Goal: Task Accomplishment & Management: Manage account settings

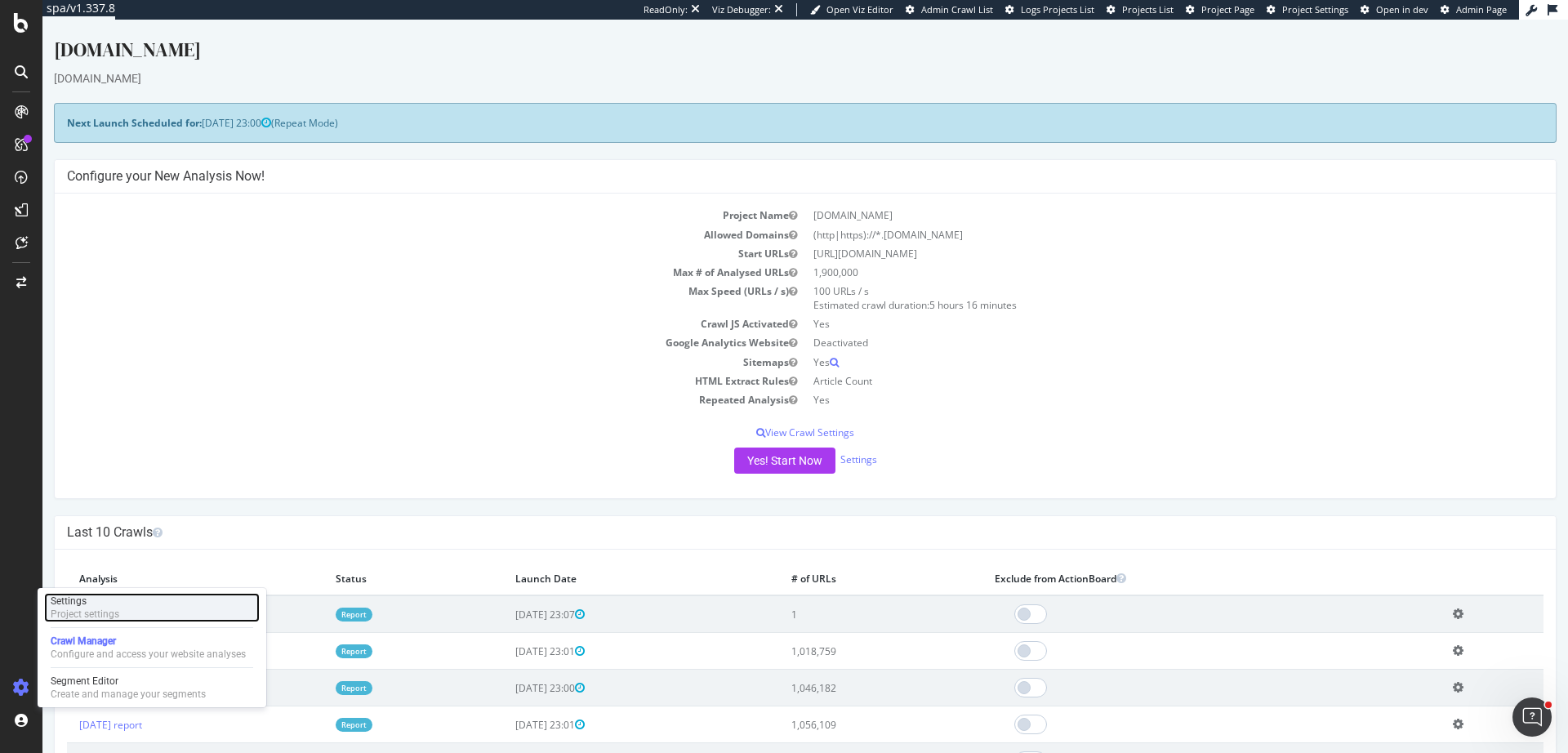
click at [125, 612] on div "Settings Project settings" at bounding box center [152, 607] width 216 height 29
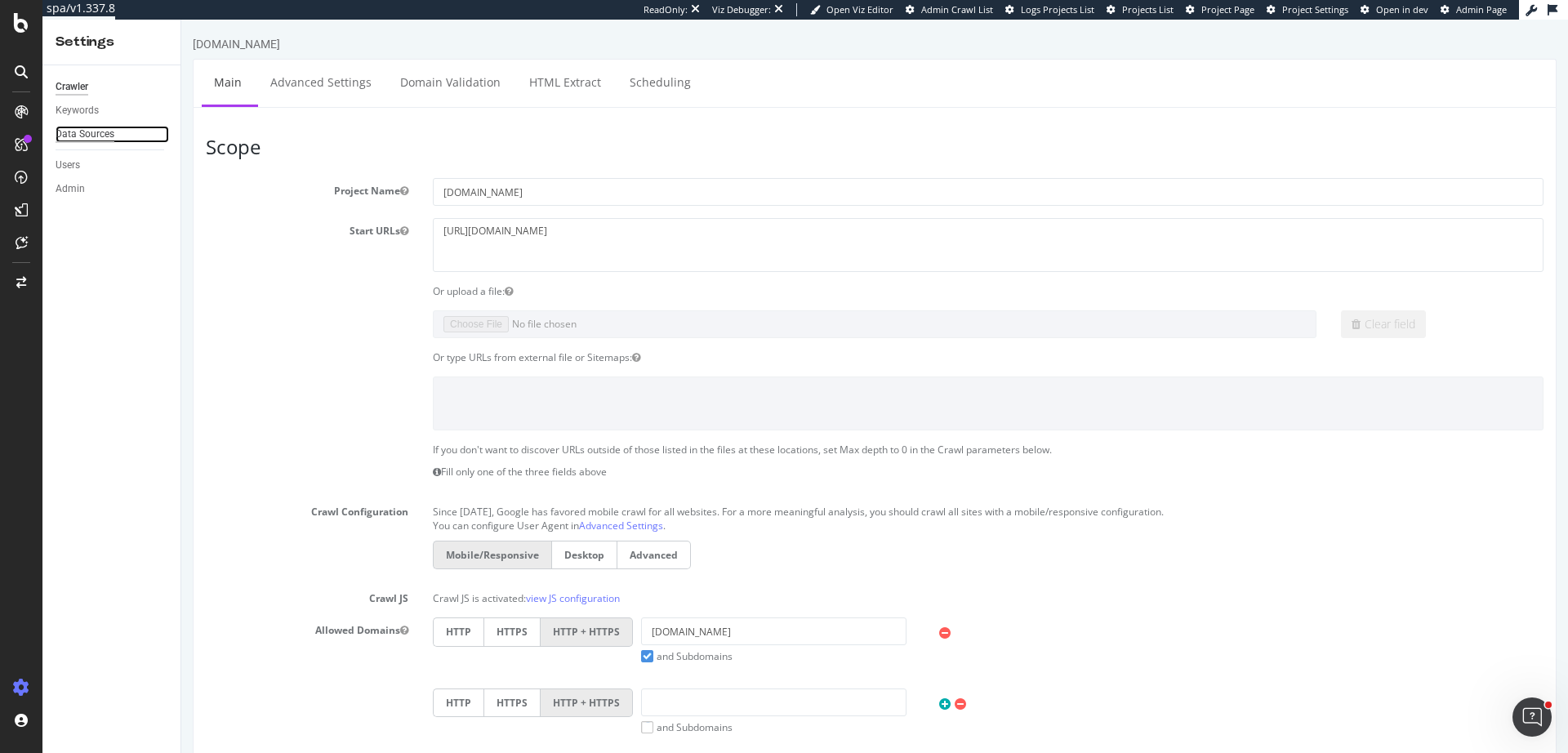
click at [104, 132] on div "Data Sources" at bounding box center [85, 134] width 59 height 17
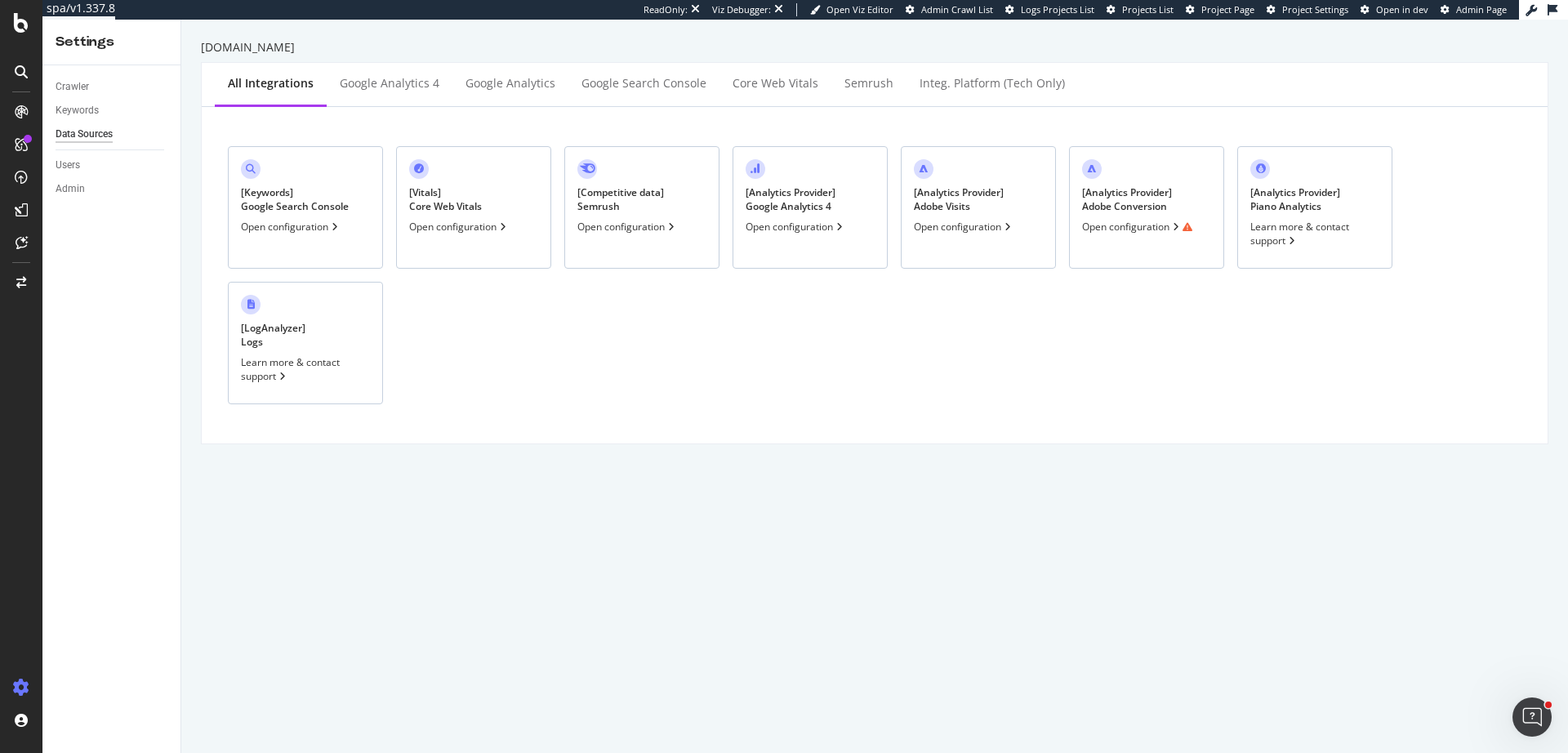
click at [639, 239] on div "[ Competitive data ] Semrush Open configuration" at bounding box center [642, 208] width 155 height 123
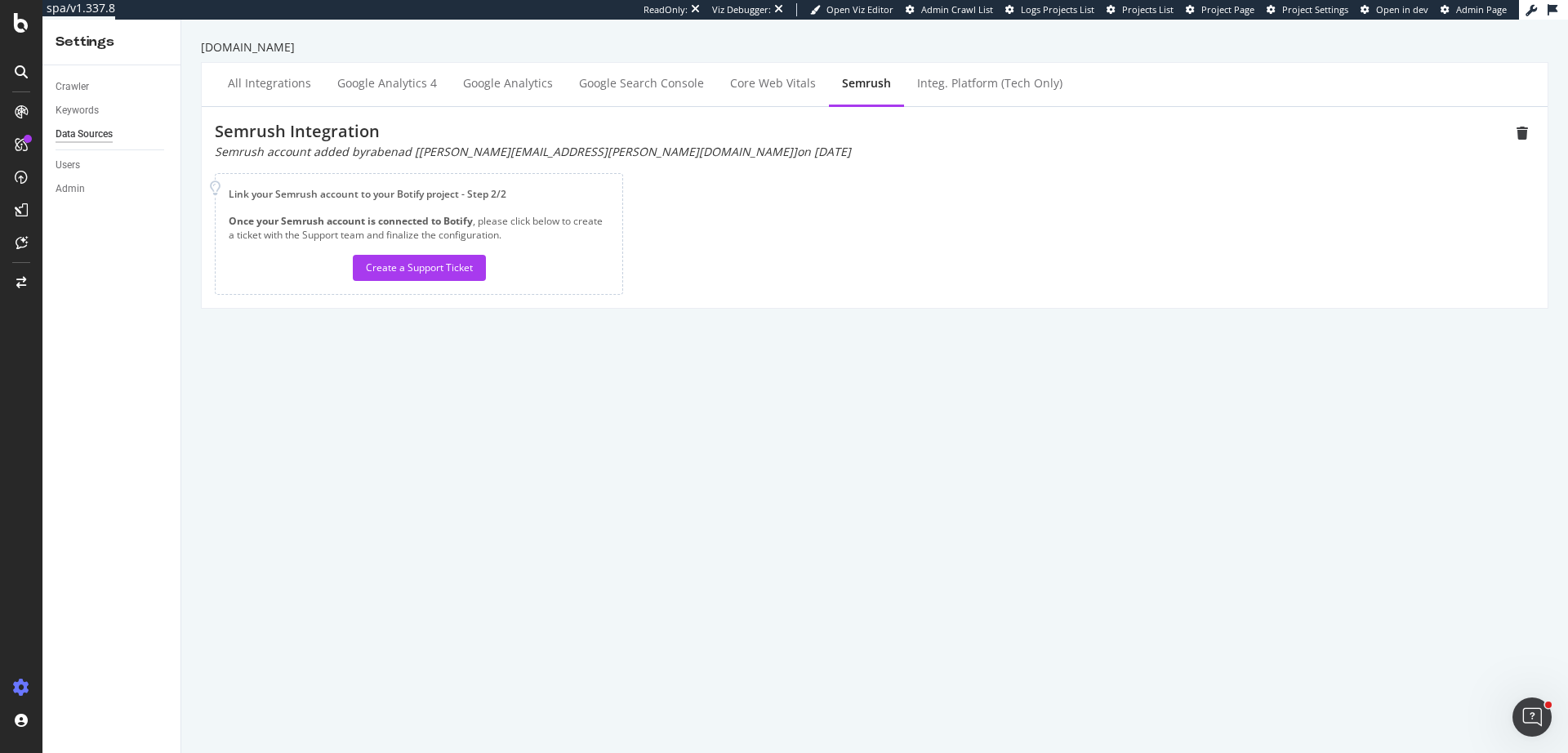
click at [361, 146] on div "Semrush account added by rabenad [[PERSON_NAME][EMAIL_ADDRESS][PERSON_NAME][DOM…" at bounding box center [863, 152] width 1296 height 16
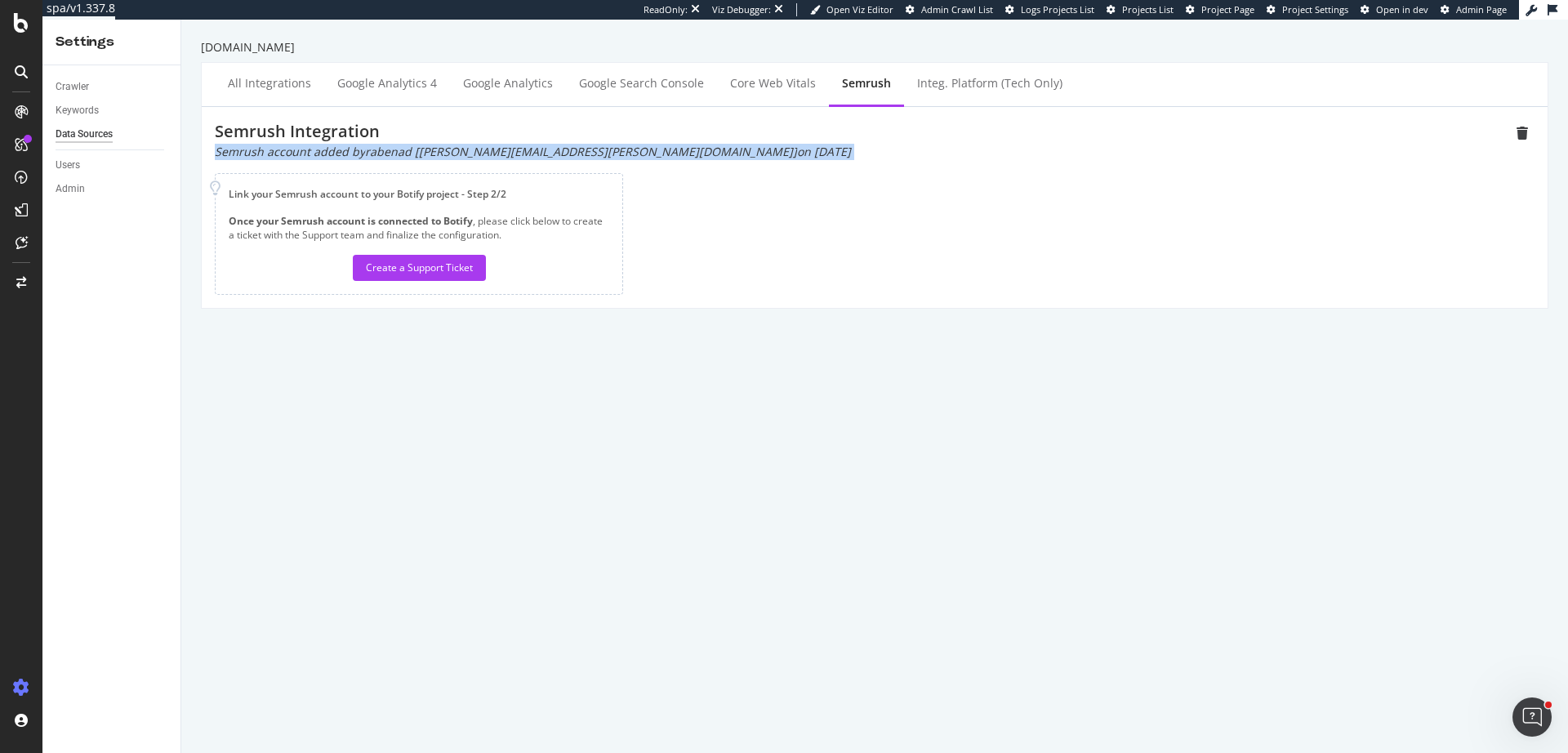
click at [361, 146] on div "Semrush account added by rabenad [[PERSON_NAME][EMAIL_ADDRESS][PERSON_NAME][DOM…" at bounding box center [863, 152] width 1296 height 16
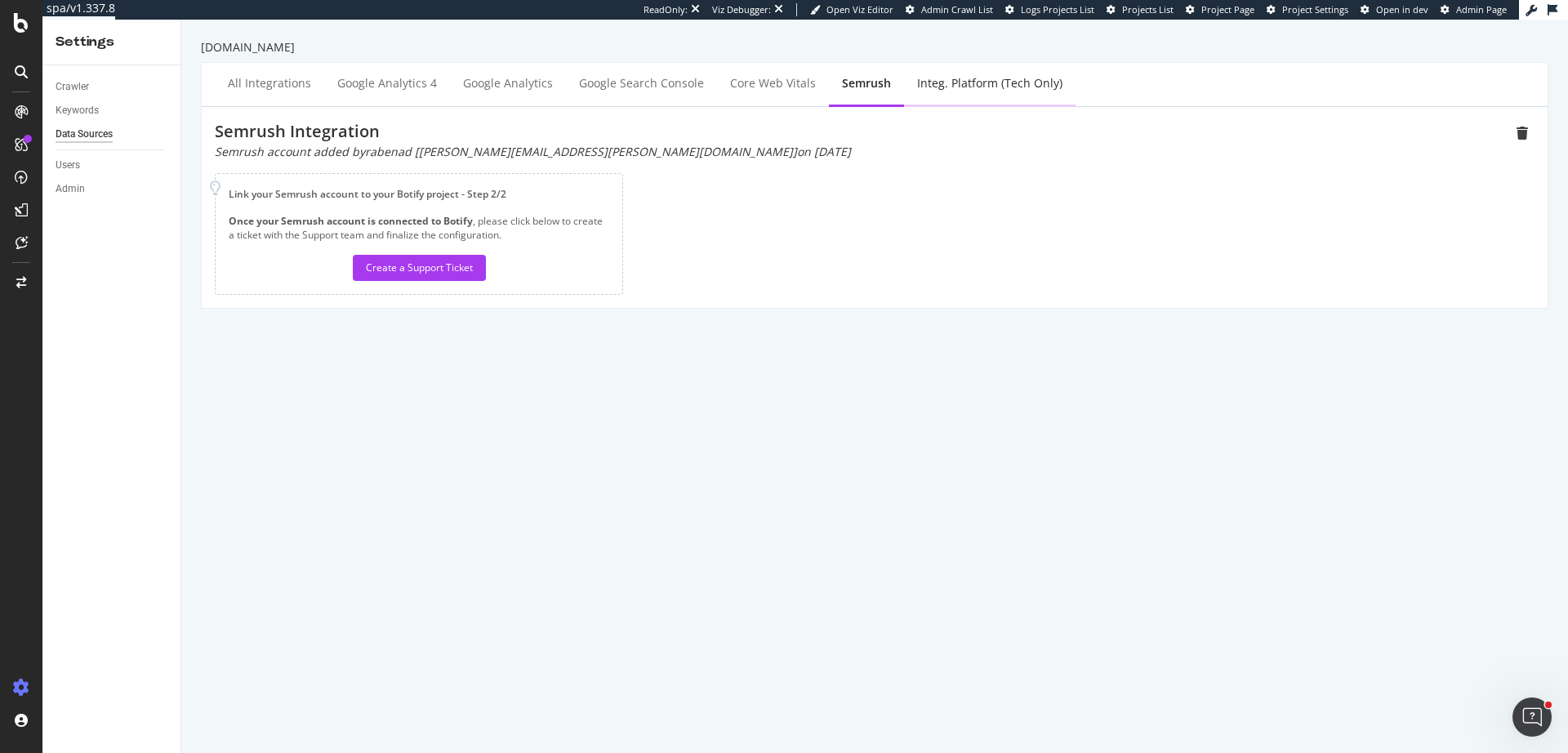
click at [992, 96] on div "Integ. Platform (tech only)" at bounding box center [991, 84] width 172 height 45
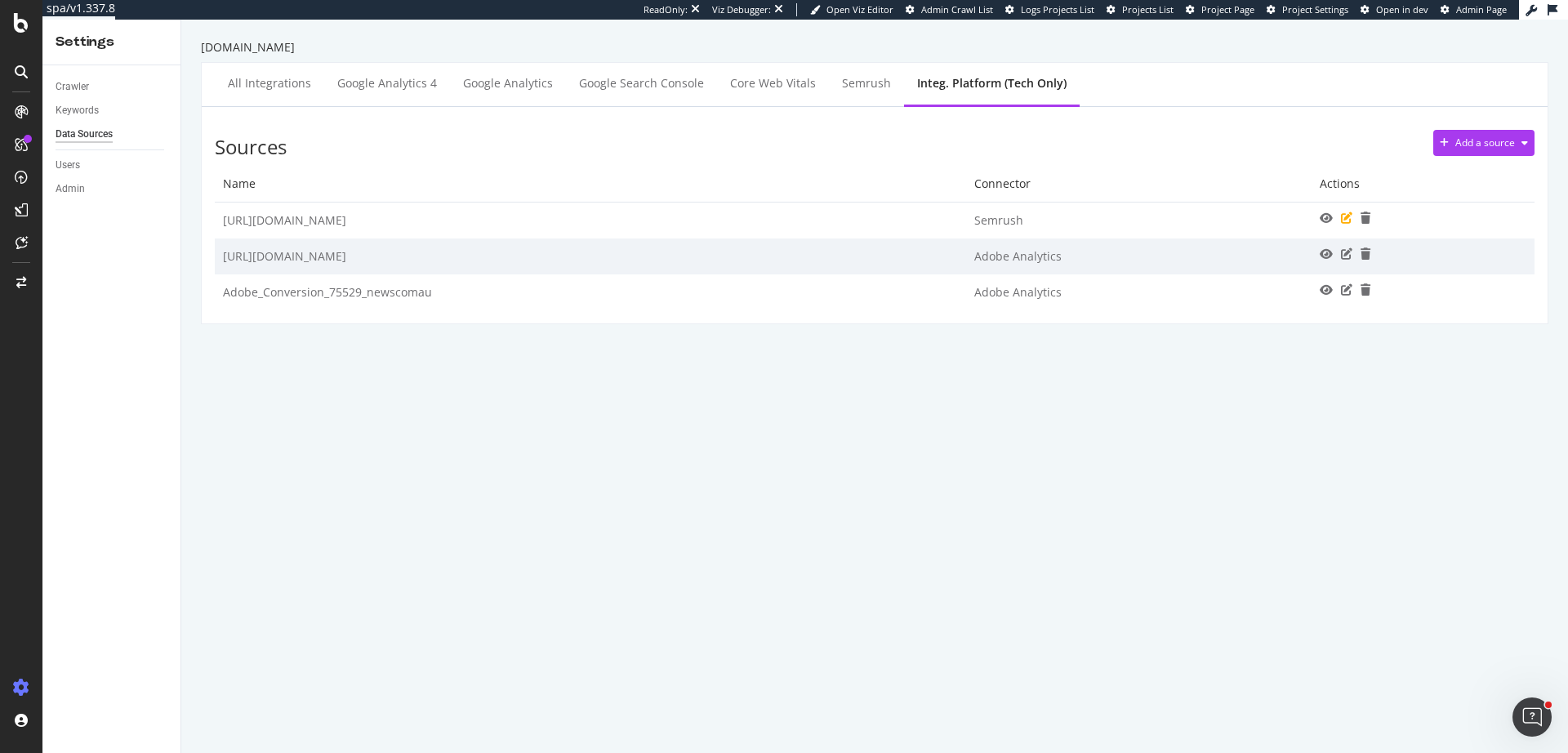
click at [1341, 222] on icon at bounding box center [1347, 218] width 11 height 11
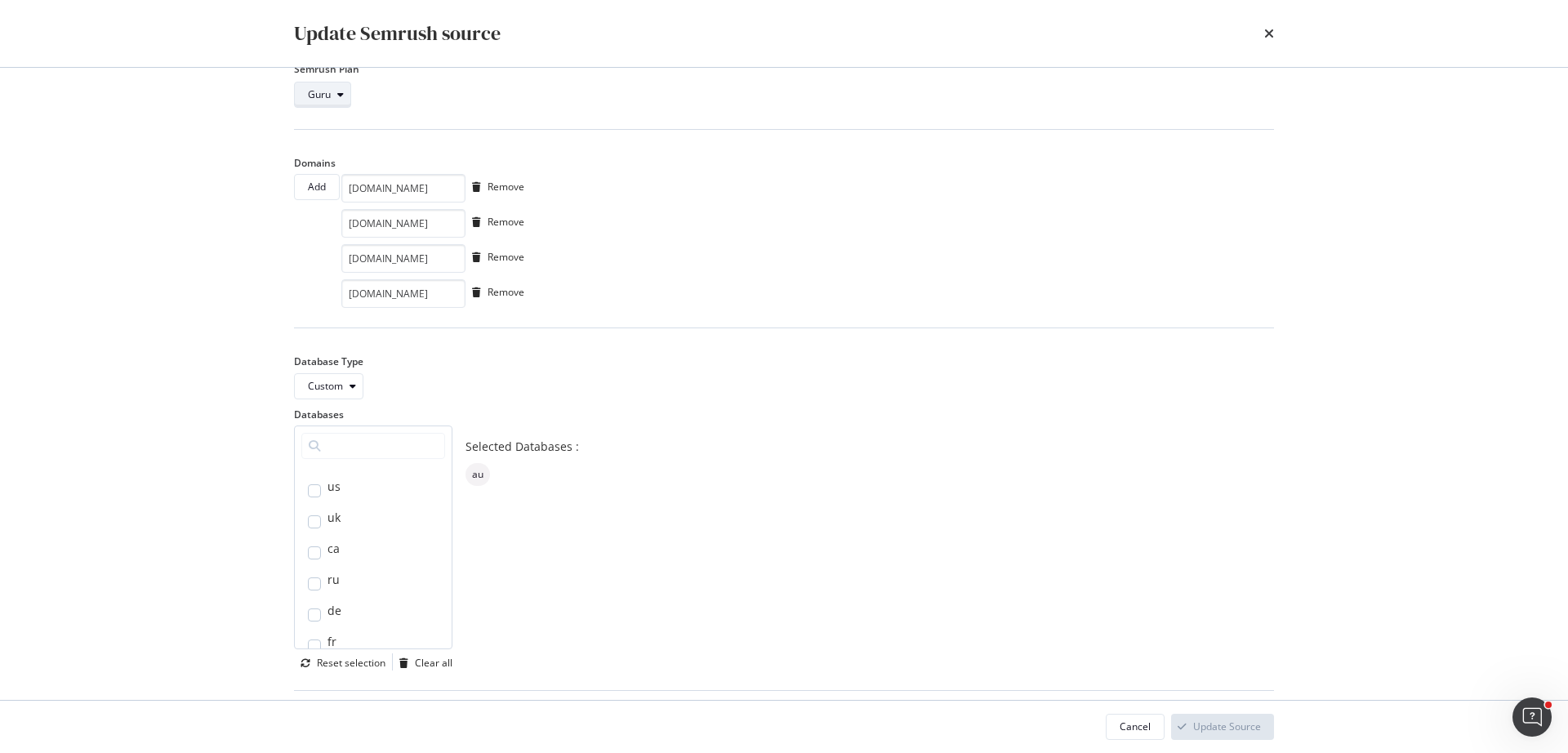
click at [342, 101] on div "Guru" at bounding box center [329, 95] width 43 height 23
